Goal: Transaction & Acquisition: Purchase product/service

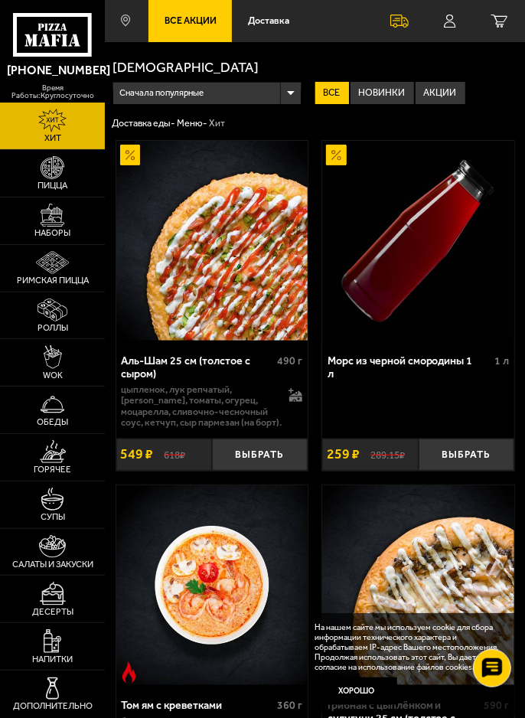
click at [269, 455] on button "Выбрать" at bounding box center [260, 453] width 96 height 31
click at [63, 463] on img at bounding box center [53, 451] width 26 height 23
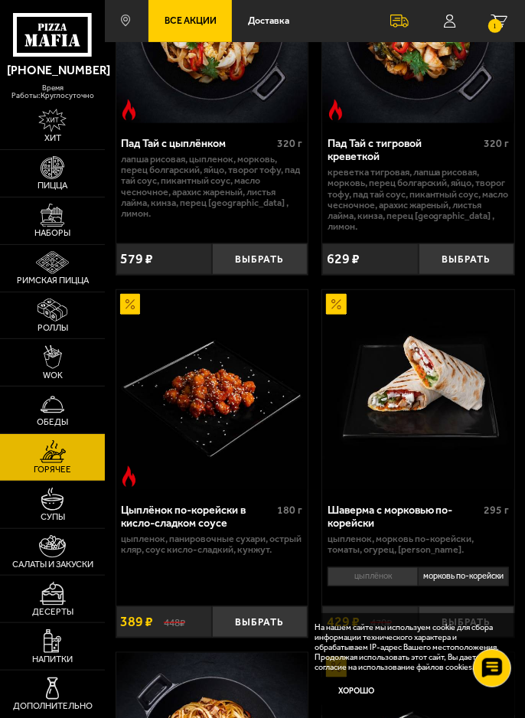
scroll to position [221, 0]
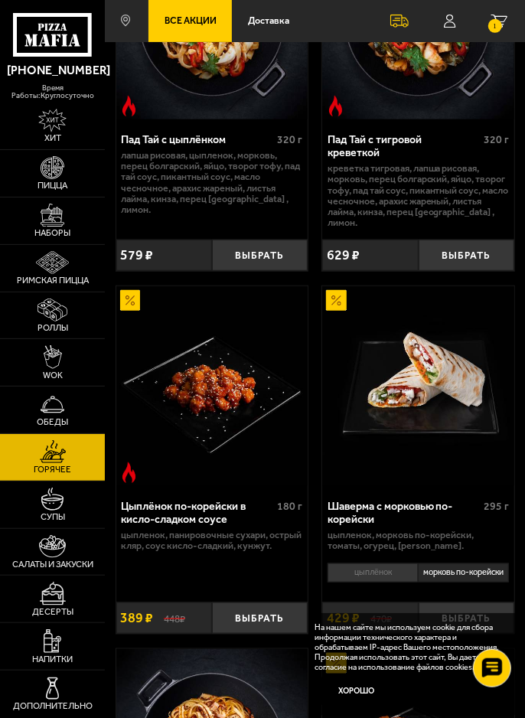
click at [504, 15] on icon "1" at bounding box center [499, 22] width 16 height 14
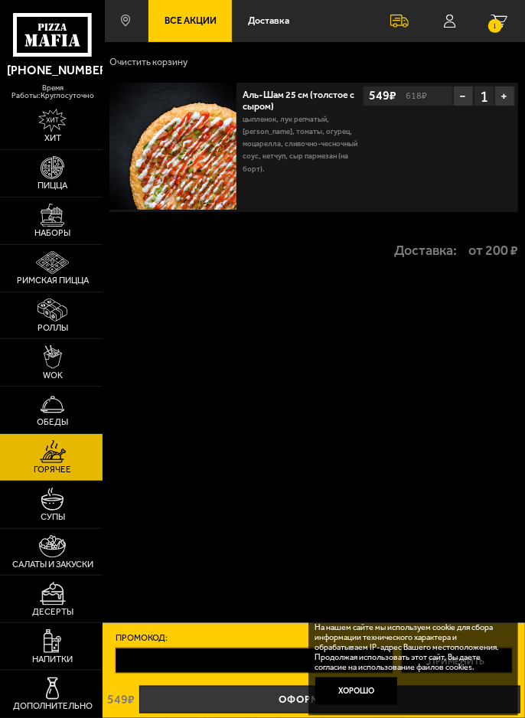
click at [451, 538] on div "Очистить корзину Аль-Шам 25 см (толстое с сыром) цыпленок, лук репчатый, салат …" at bounding box center [314, 338] width 422 height 592
click at [363, 705] on button "Хорошо" at bounding box center [356, 691] width 82 height 28
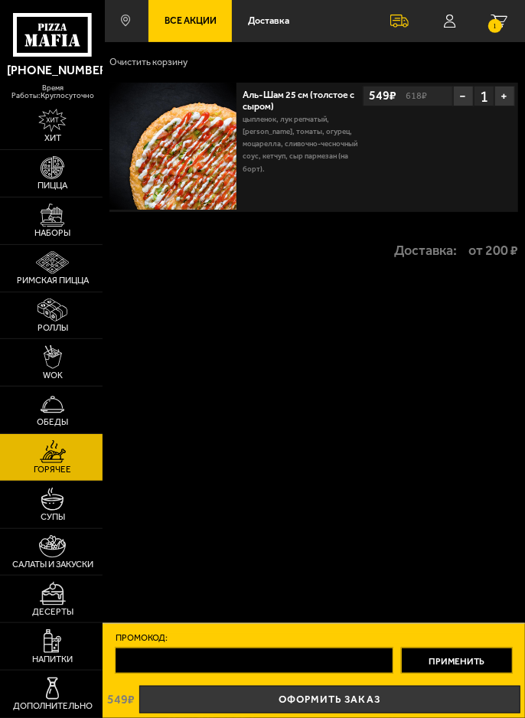
click at [347, 713] on link "Оформить заказ" at bounding box center [329, 699] width 381 height 28
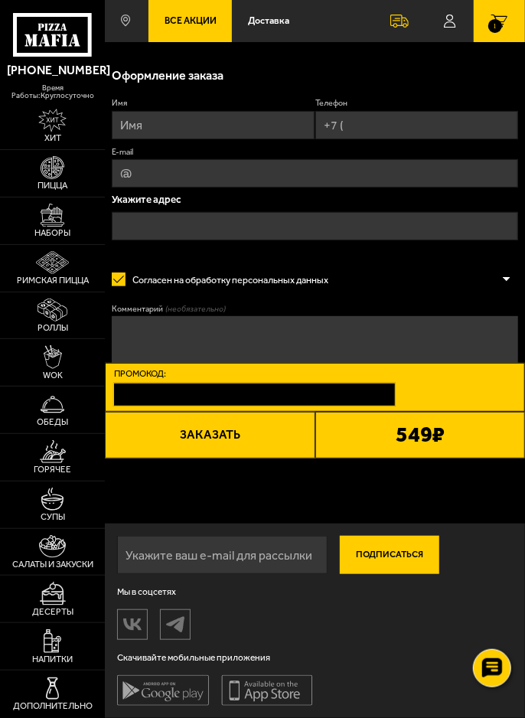
click at [453, 18] on icon at bounding box center [450, 22] width 12 height 14
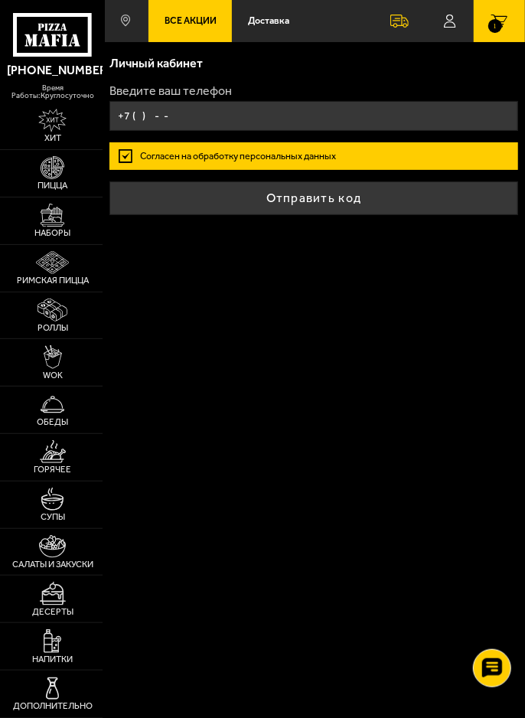
click at [55, 43] on use at bounding box center [54, 40] width 6 height 12
